Goal: Information Seeking & Learning: Learn about a topic

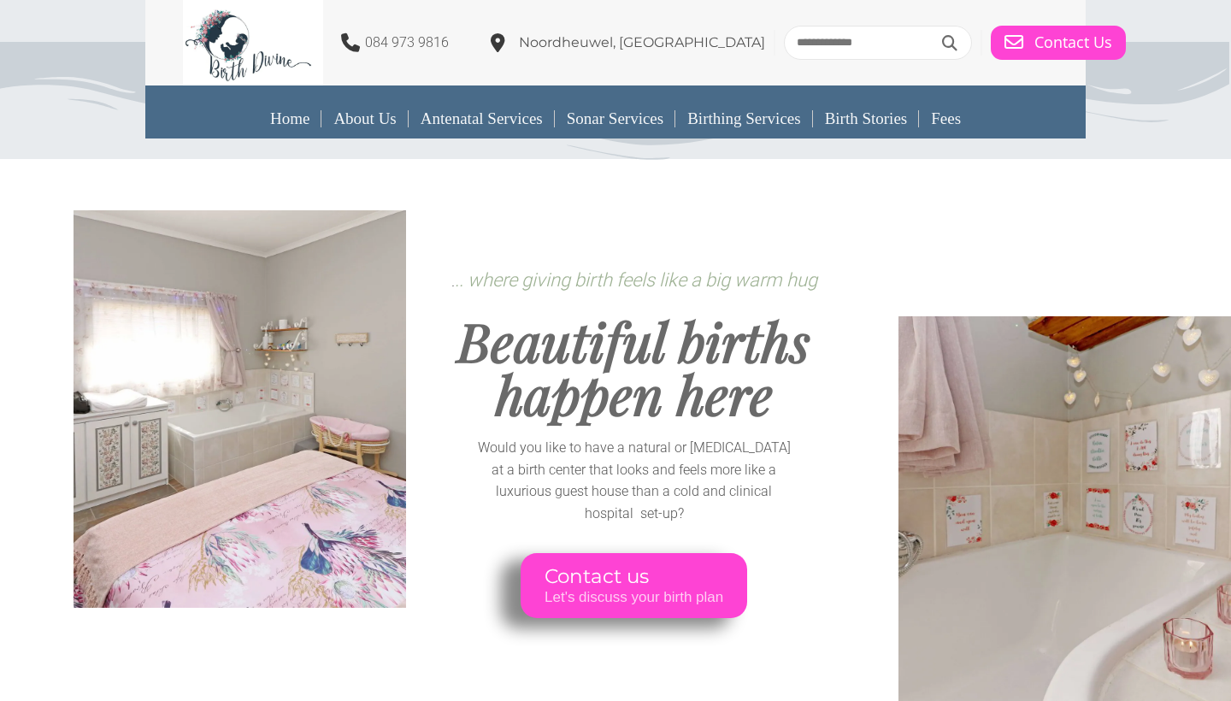
click at [885, 233] on div at bounding box center [868, 445] width 62 height 573
click at [749, 118] on link "Birthing Services" at bounding box center [743, 118] width 137 height 39
click at [954, 115] on link "Fees" at bounding box center [946, 118] width 54 height 39
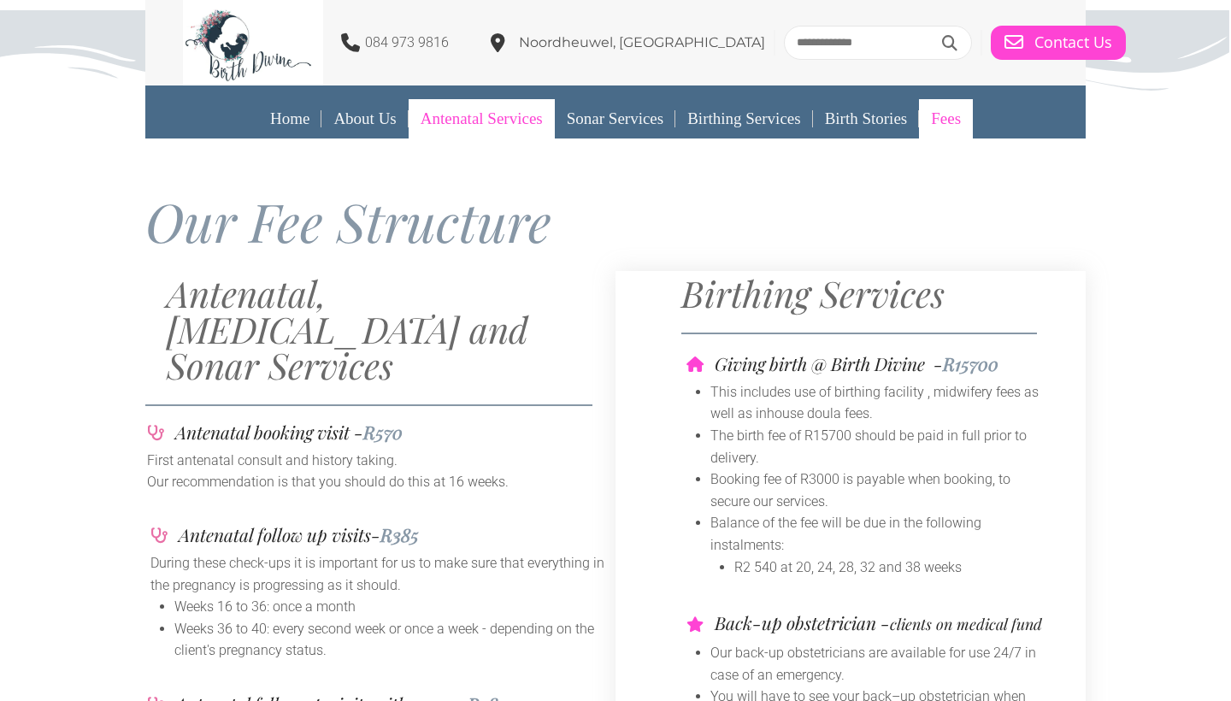
click at [462, 125] on link "Antenatal Services" at bounding box center [482, 118] width 146 height 39
click at [1132, 244] on div "Our Fee Structure" at bounding box center [615, 203] width 1231 height 152
click at [752, 8] on div "084 973 9816 Noordheuwel, Krugersdorp Contact Us" at bounding box center [615, 42] width 865 height 85
